Goal: Information Seeking & Learning: Learn about a topic

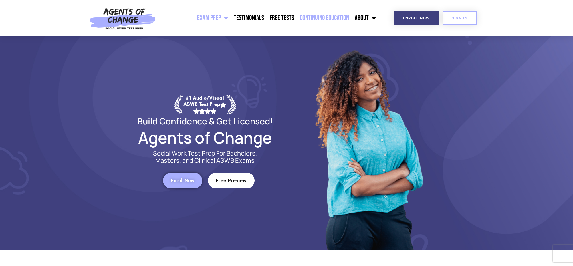
click at [323, 17] on link "Continuing Education" at bounding box center [324, 18] width 55 height 14
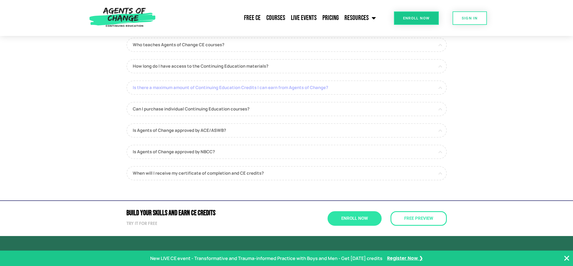
scroll to position [325, 0]
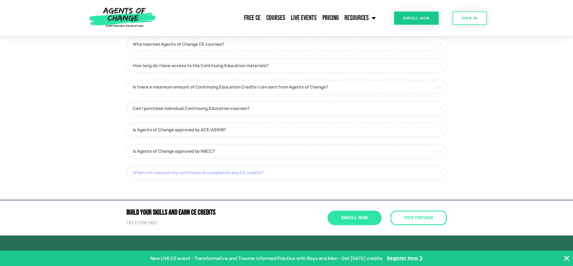
click at [247, 167] on link "When will I receive my certificate of completion and CE credits?" at bounding box center [286, 173] width 320 height 14
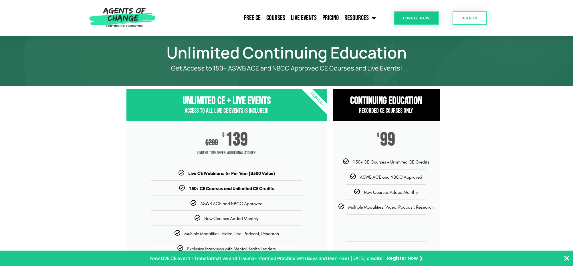
scroll to position [6, 0]
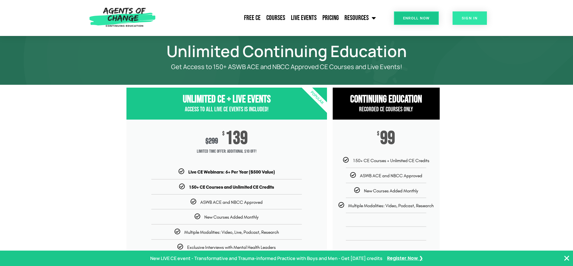
click at [465, 18] on span "SIGN IN" at bounding box center [469, 18] width 16 height 4
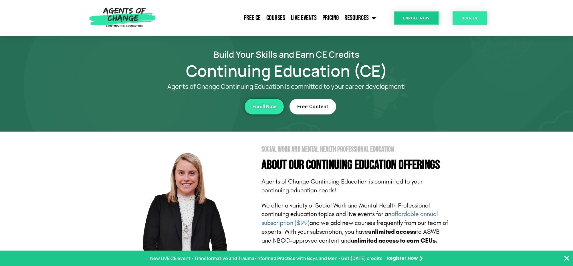
click at [464, 20] on span "SIGN IN" at bounding box center [469, 18] width 16 height 4
